Goal: Task Accomplishment & Management: Complete application form

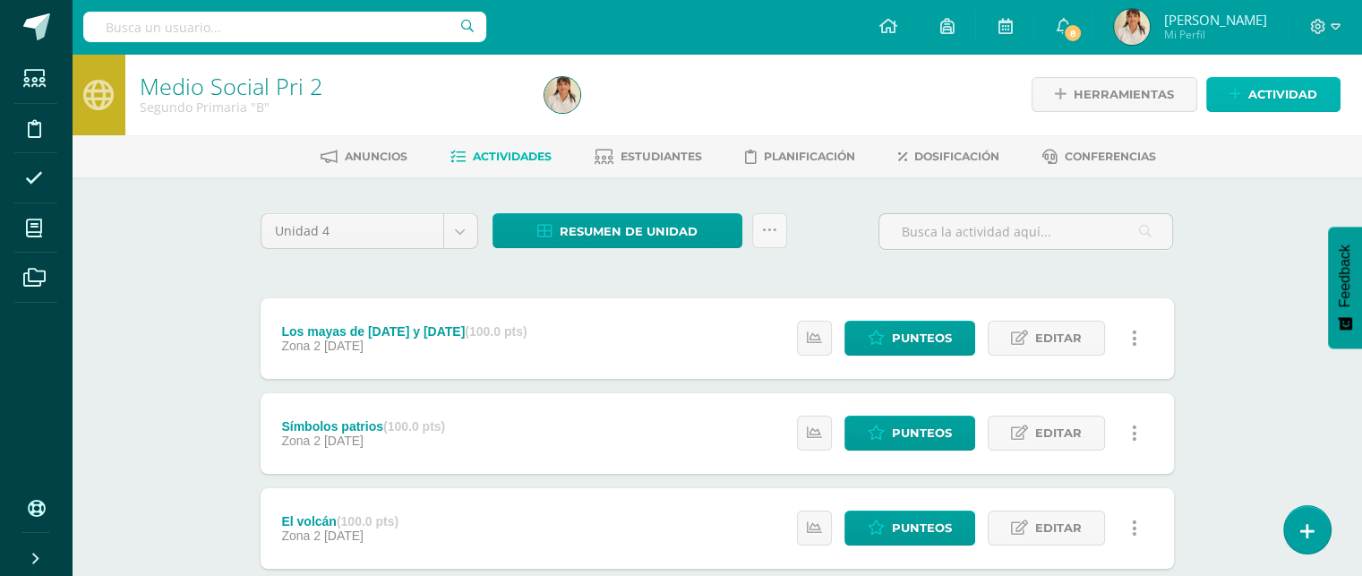
click at [1300, 90] on span "Actividad" at bounding box center [1282, 94] width 69 height 33
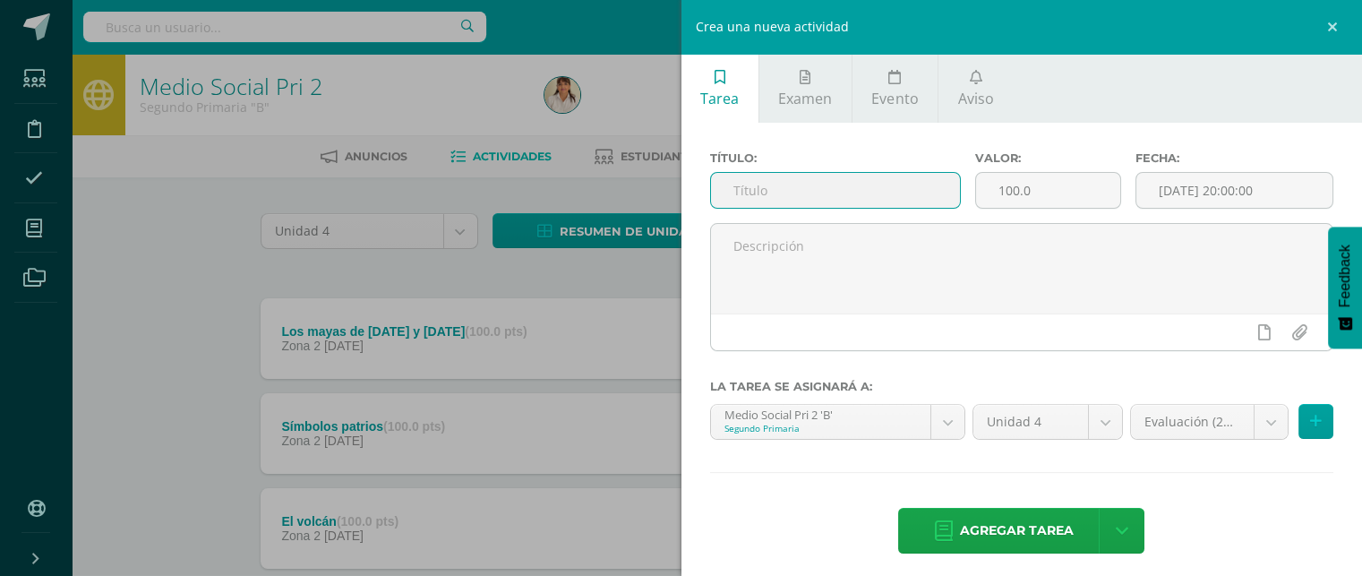
click at [816, 196] on input "text" at bounding box center [836, 190] width 250 height 35
type input "Evaluación final"
click at [1178, 182] on input "[DATE] 20:00:00" at bounding box center [1234, 190] width 197 height 35
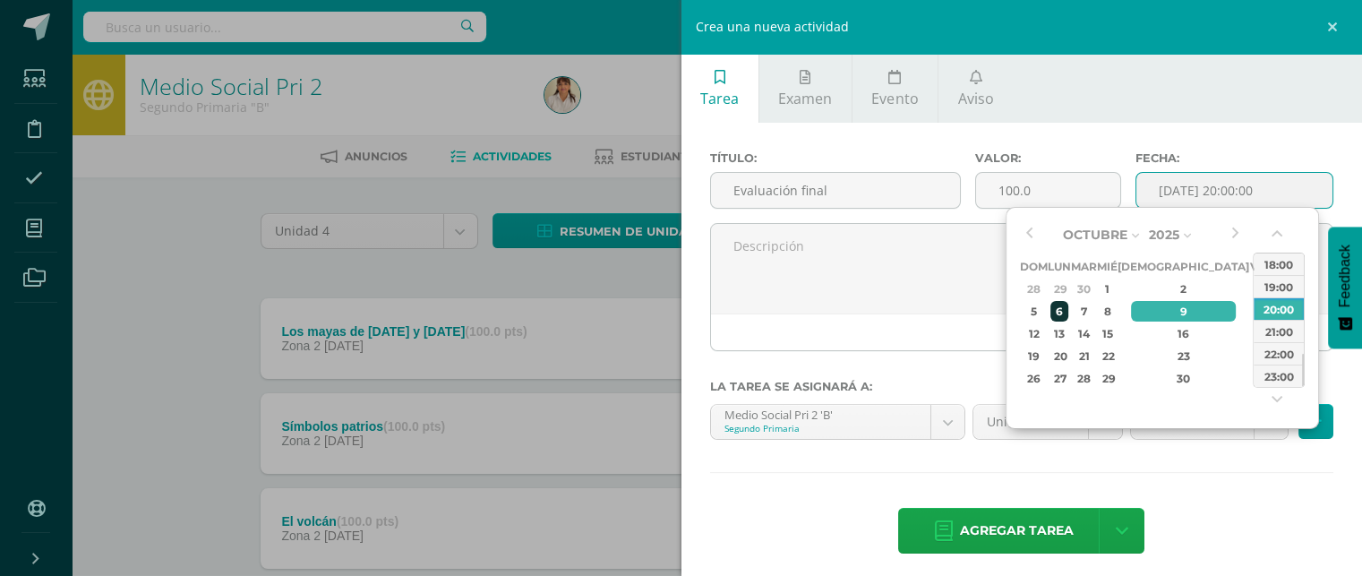
click at [1060, 304] on div "6" at bounding box center [1059, 311] width 19 height 21
click at [1279, 236] on button "button" at bounding box center [1279, 237] width 18 height 27
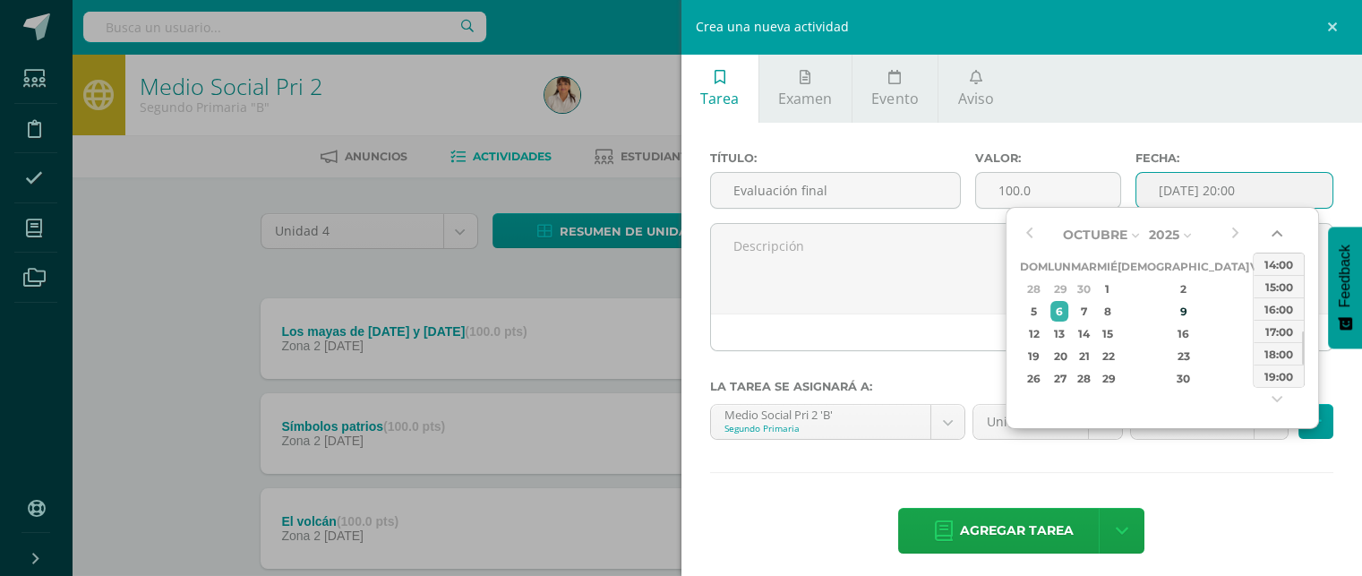
click at [1279, 236] on button "button" at bounding box center [1279, 237] width 18 height 27
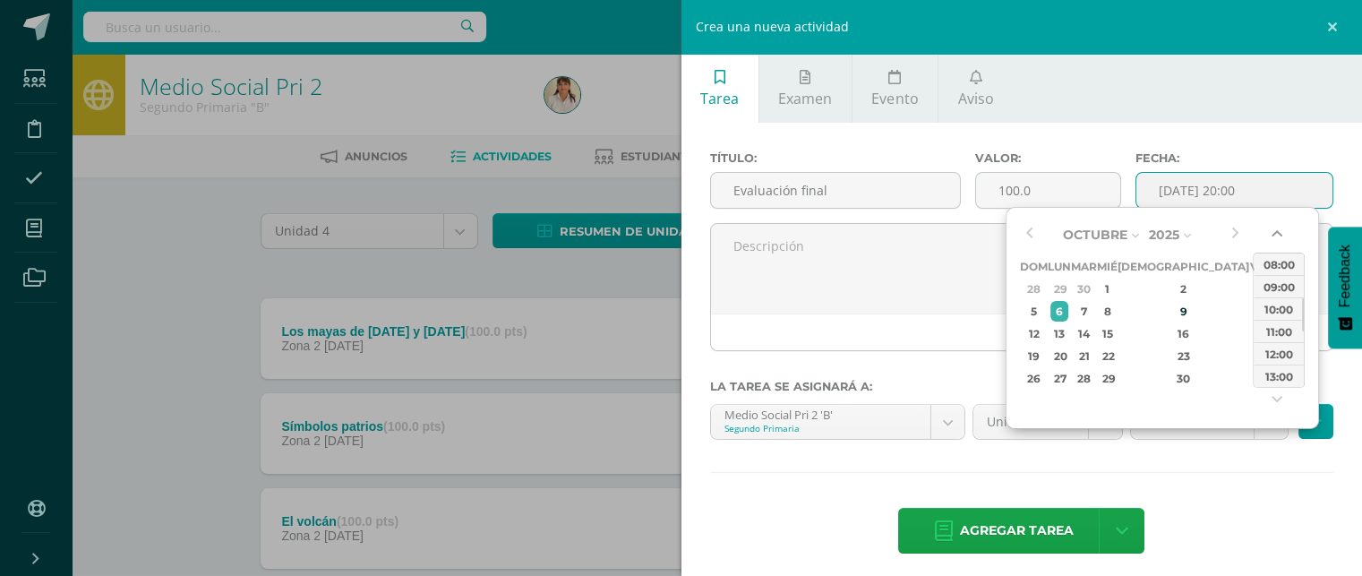
click at [1279, 236] on button "button" at bounding box center [1279, 237] width 18 height 27
click at [1279, 259] on div "08:00" at bounding box center [1279, 264] width 50 height 22
type input "[DATE] 08:00"
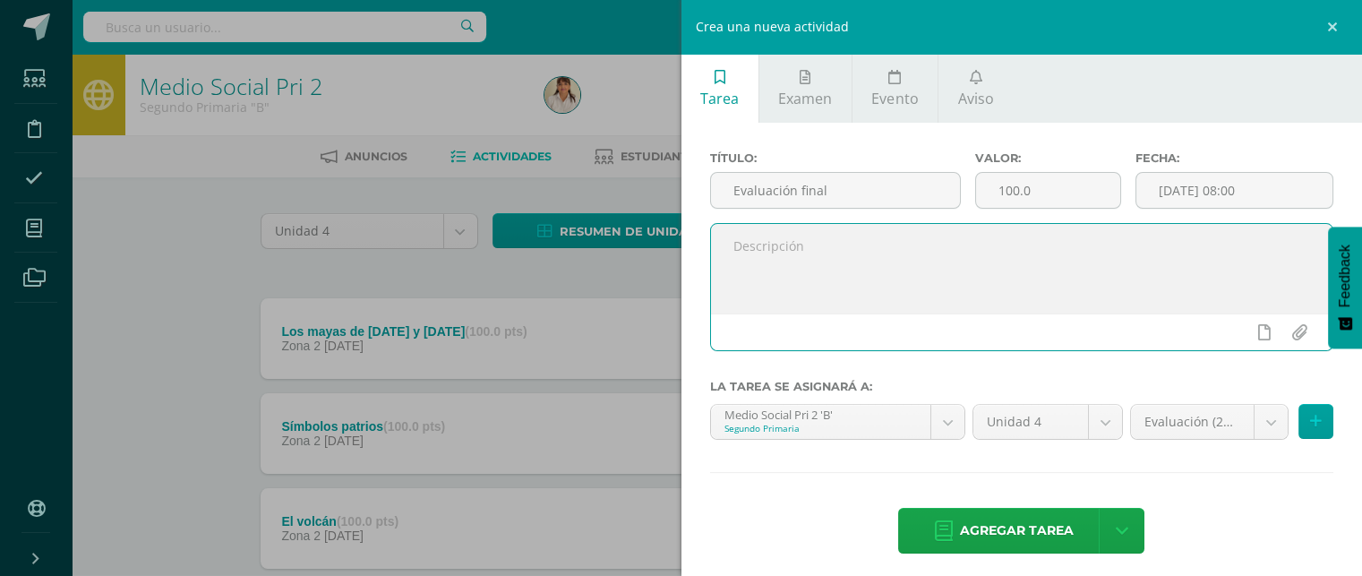
click at [1024, 261] on textarea at bounding box center [1022, 269] width 622 height 90
paste textarea "Manténgase alerta; permanezcan firmes en la fe; [PERSON_NAME] y fuertes. 1 Cori…"
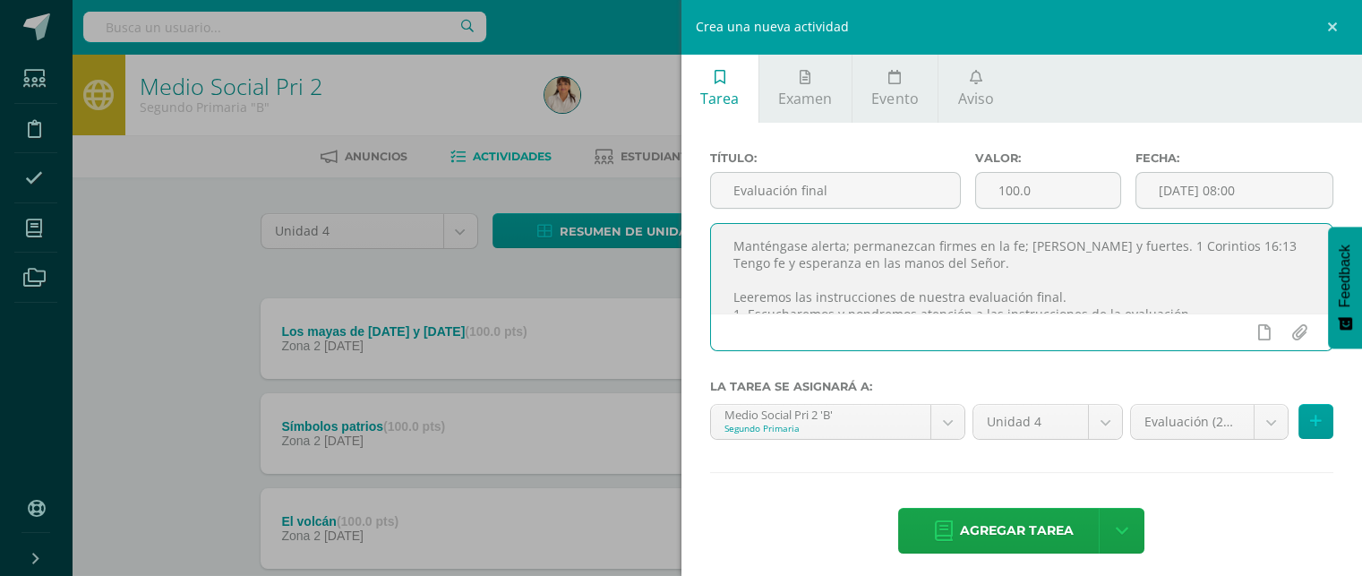
scroll to position [79, 0]
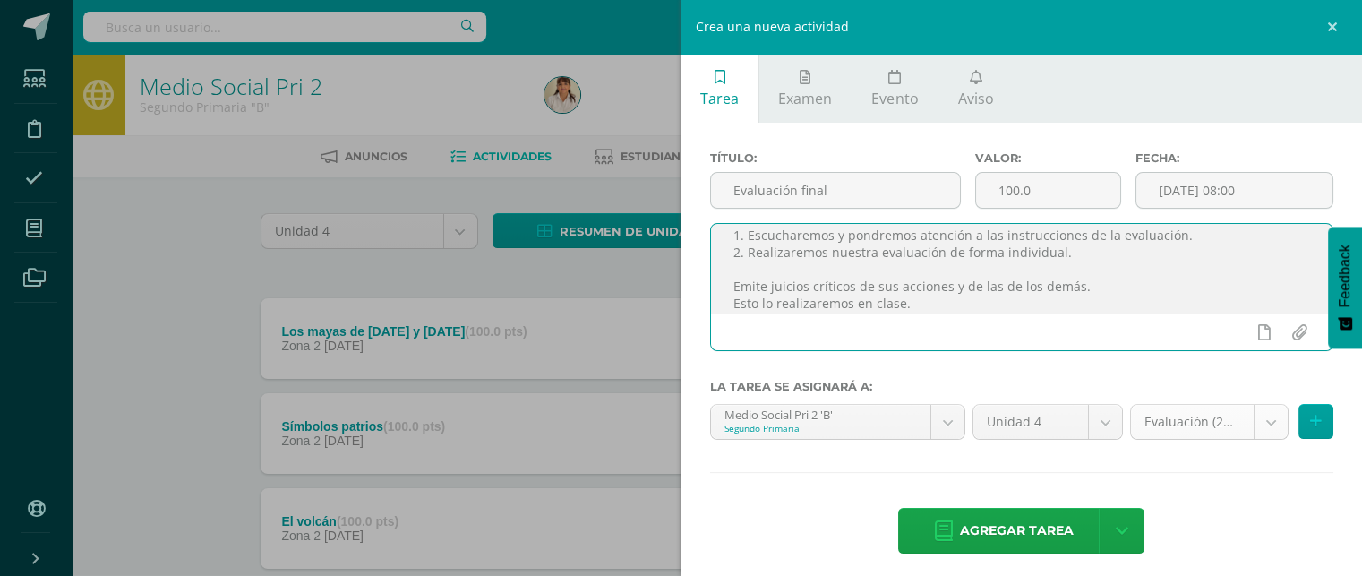
type textarea "Manténgase alerta; permanezcan firmes en la fe; [PERSON_NAME] y fuertes. 1 Cori…"
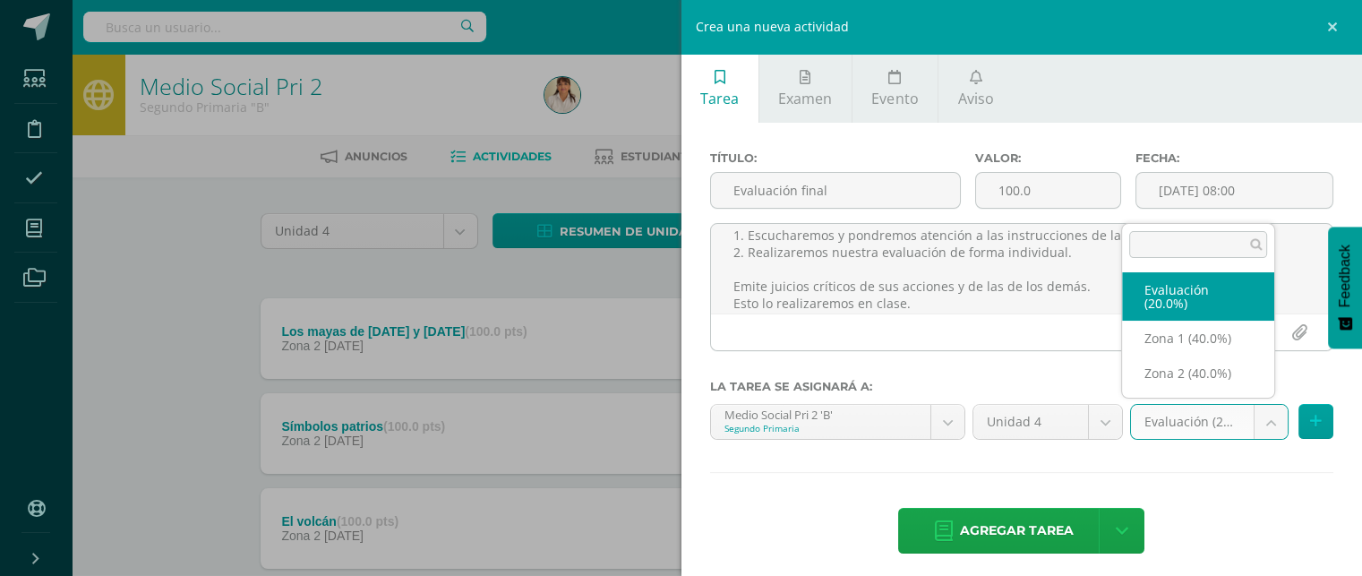
click at [1171, 414] on body "Estudiantes Disciplina Asistencia Mis cursos Archivos Soporte Ayuda Reportar un…" at bounding box center [681, 581] width 1362 height 1162
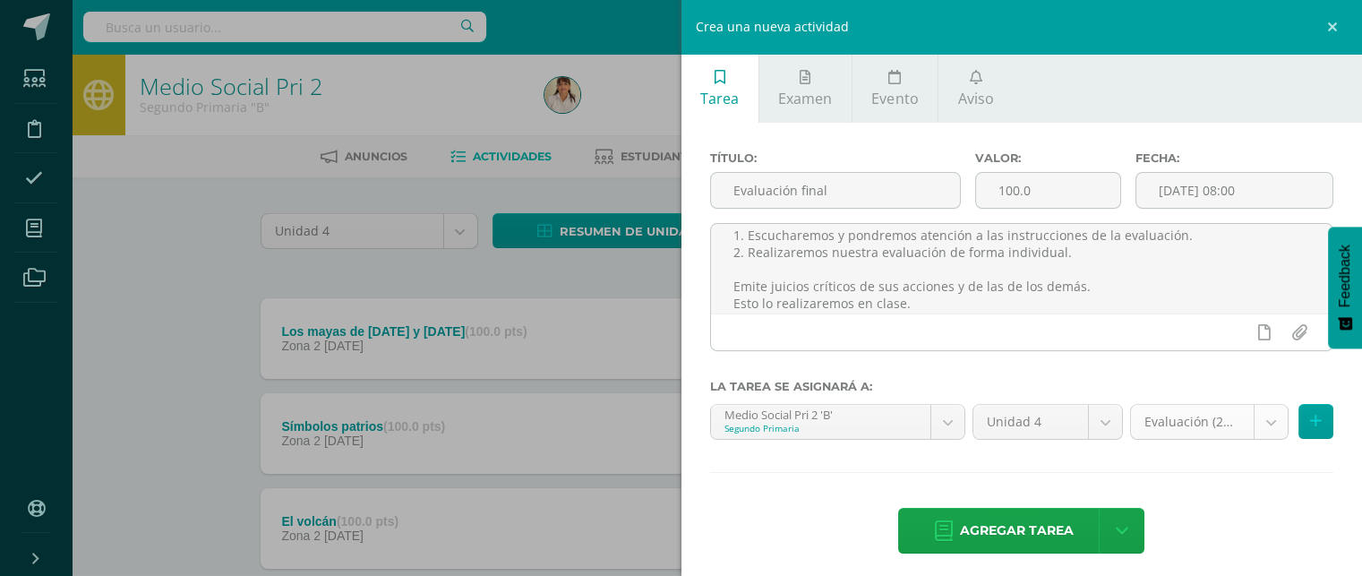
click at [1160, 422] on body "Estudiantes Disciplina Asistencia Mis cursos Archivos Soporte Ayuda Reportar un…" at bounding box center [681, 581] width 1362 height 1162
click at [1022, 508] on link "Agregar tarea" at bounding box center [1003, 531] width 211 height 46
